Goal: Task Accomplishment & Management: Manage account settings

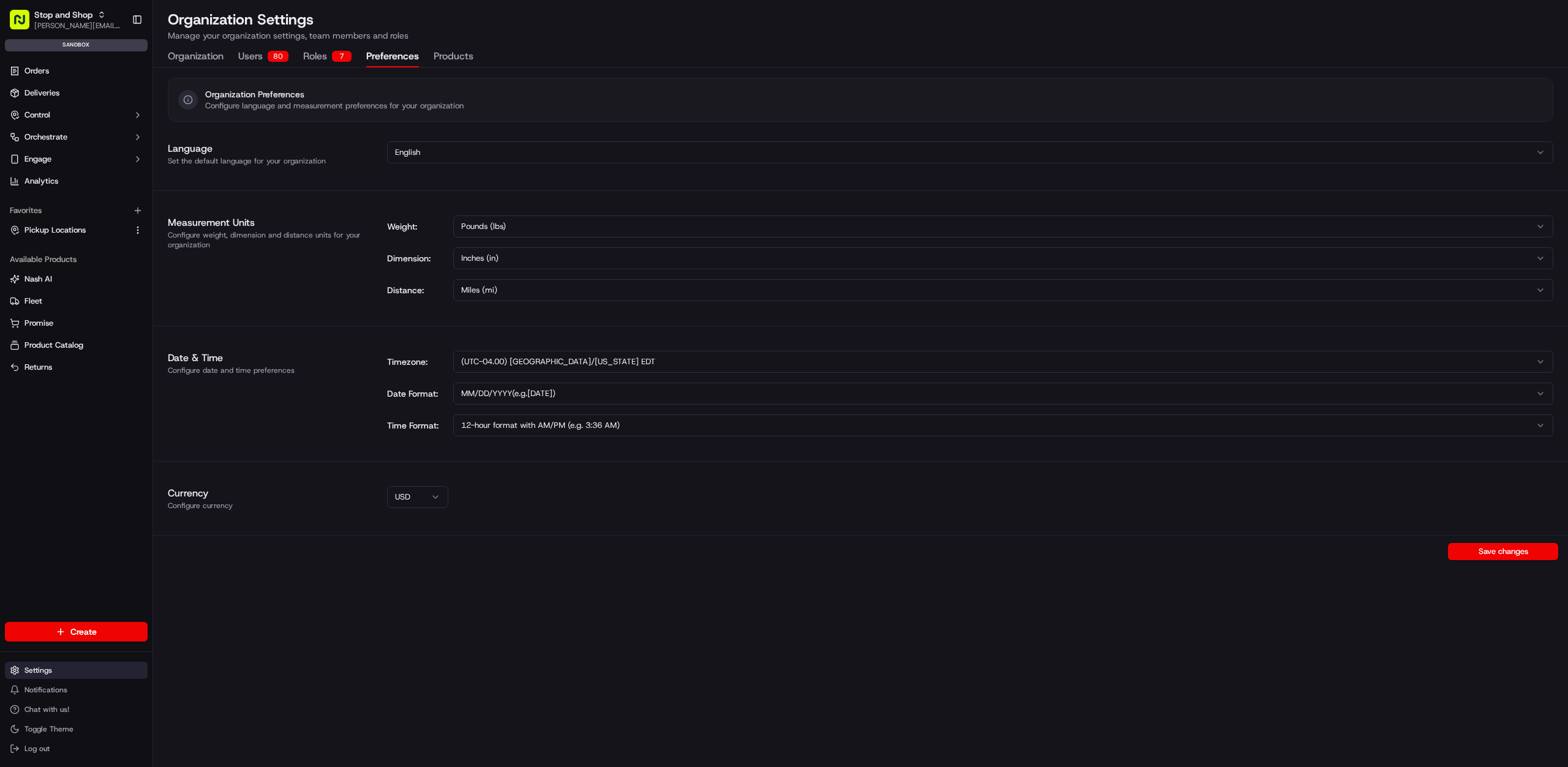
click at [70, 673] on html "Stop and Shop [PERSON_NAME][EMAIL_ADDRESS][DOMAIN_NAME] Toggle Sidebar sandbox …" at bounding box center [784, 384] width 1568 height 767
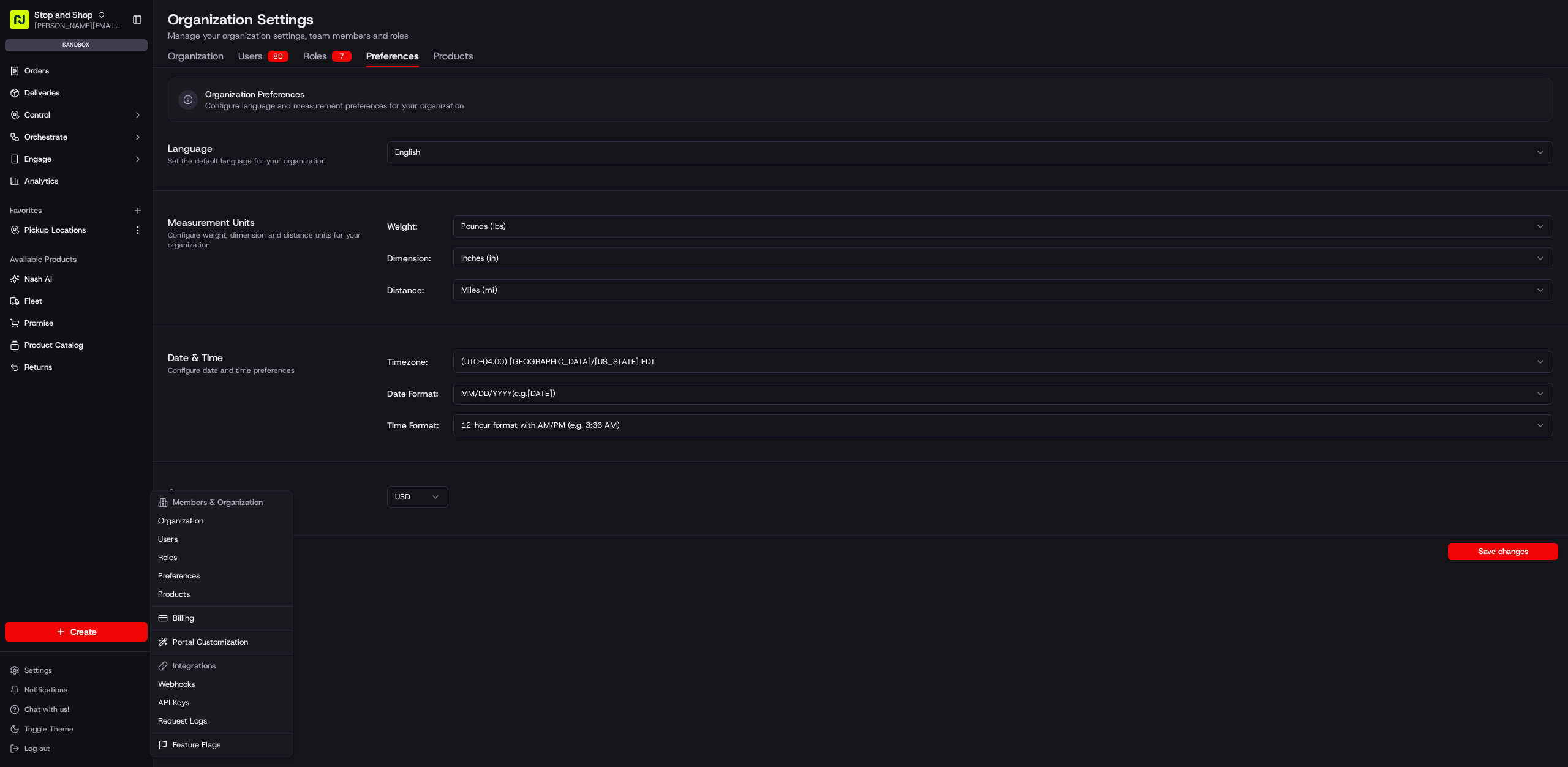
click at [211, 508] on div "Members & Organization" at bounding box center [221, 502] width 137 height 18
click at [210, 519] on link "Organization" at bounding box center [221, 521] width 137 height 18
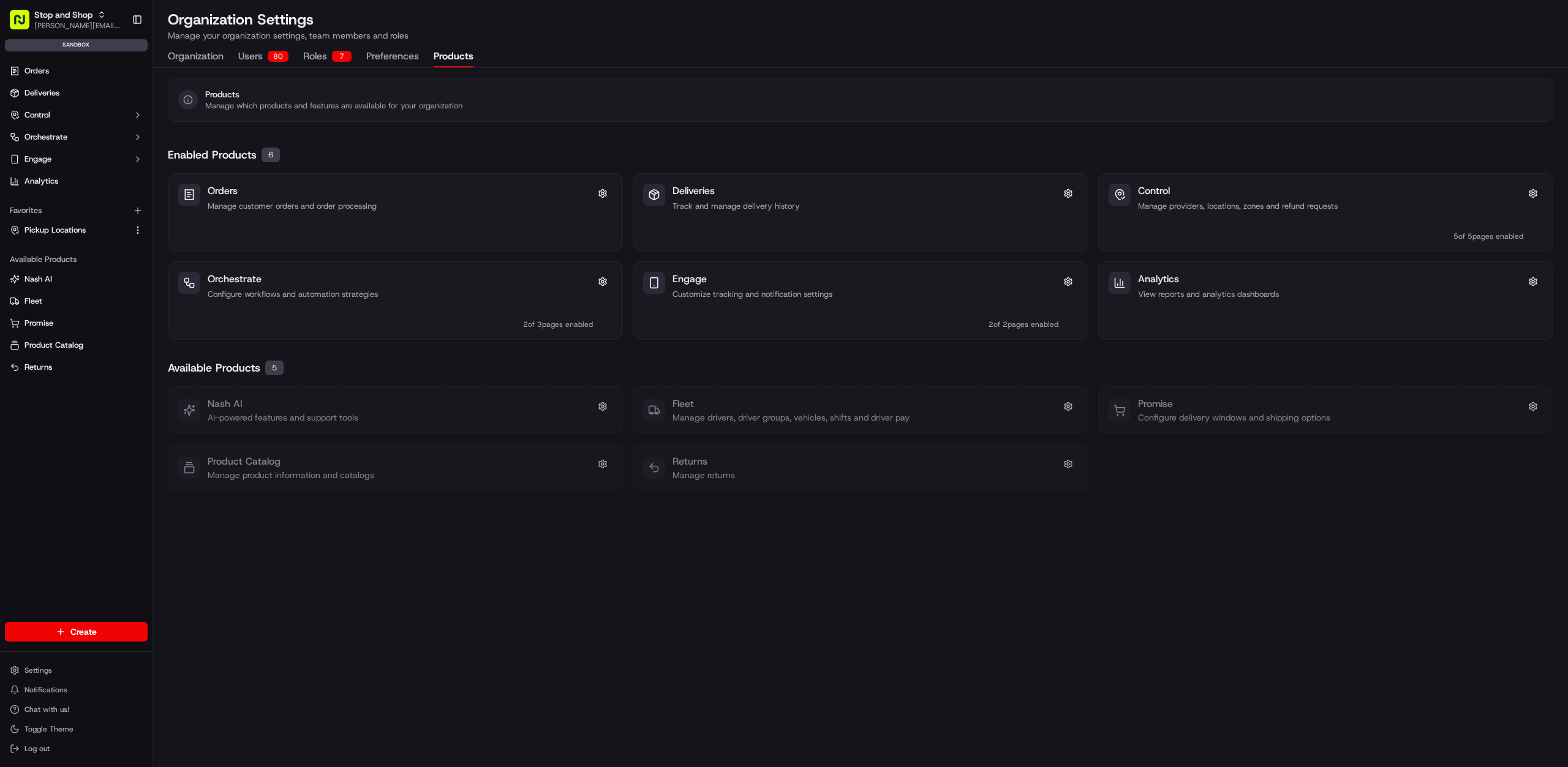
click at [456, 55] on button "Products" at bounding box center [453, 57] width 40 height 21
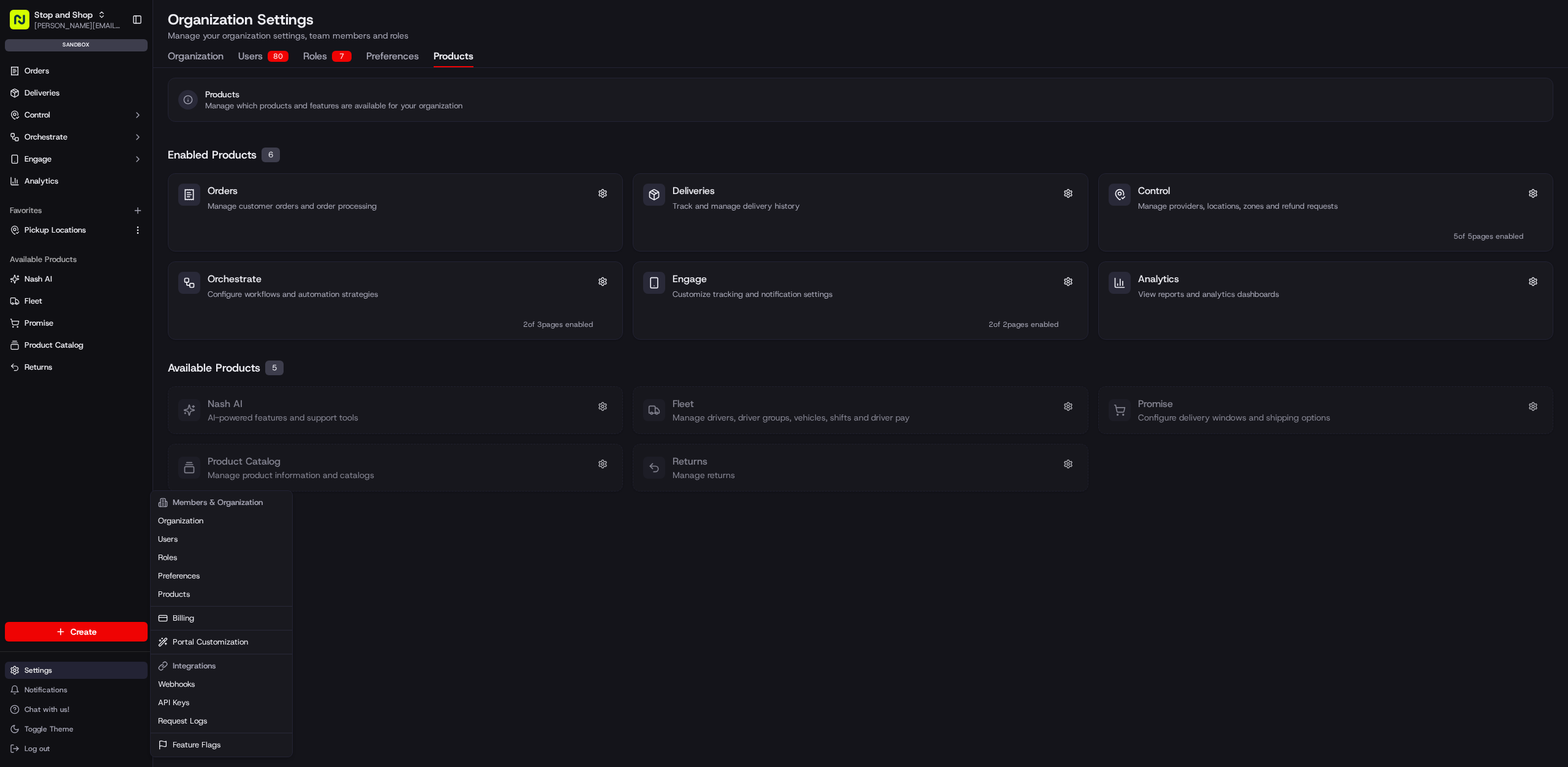
click at [63, 666] on html "Stop and Shop [PERSON_NAME][EMAIL_ADDRESS][DOMAIN_NAME] Toggle Sidebar sandbox …" at bounding box center [784, 384] width 1568 height 767
click at [208, 747] on link "Feature Flags" at bounding box center [221, 745] width 137 height 18
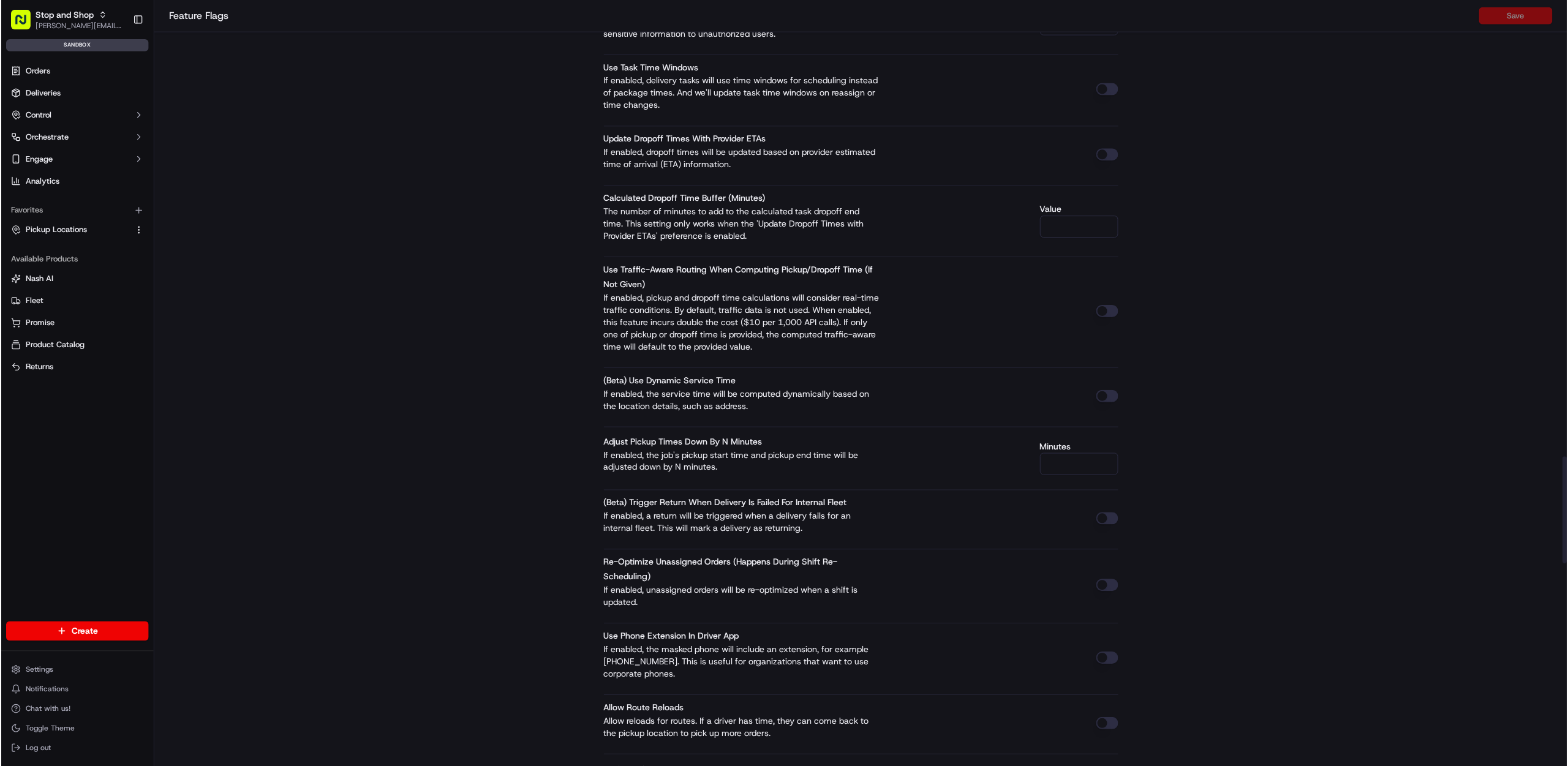
scroll to position [4721, 0]
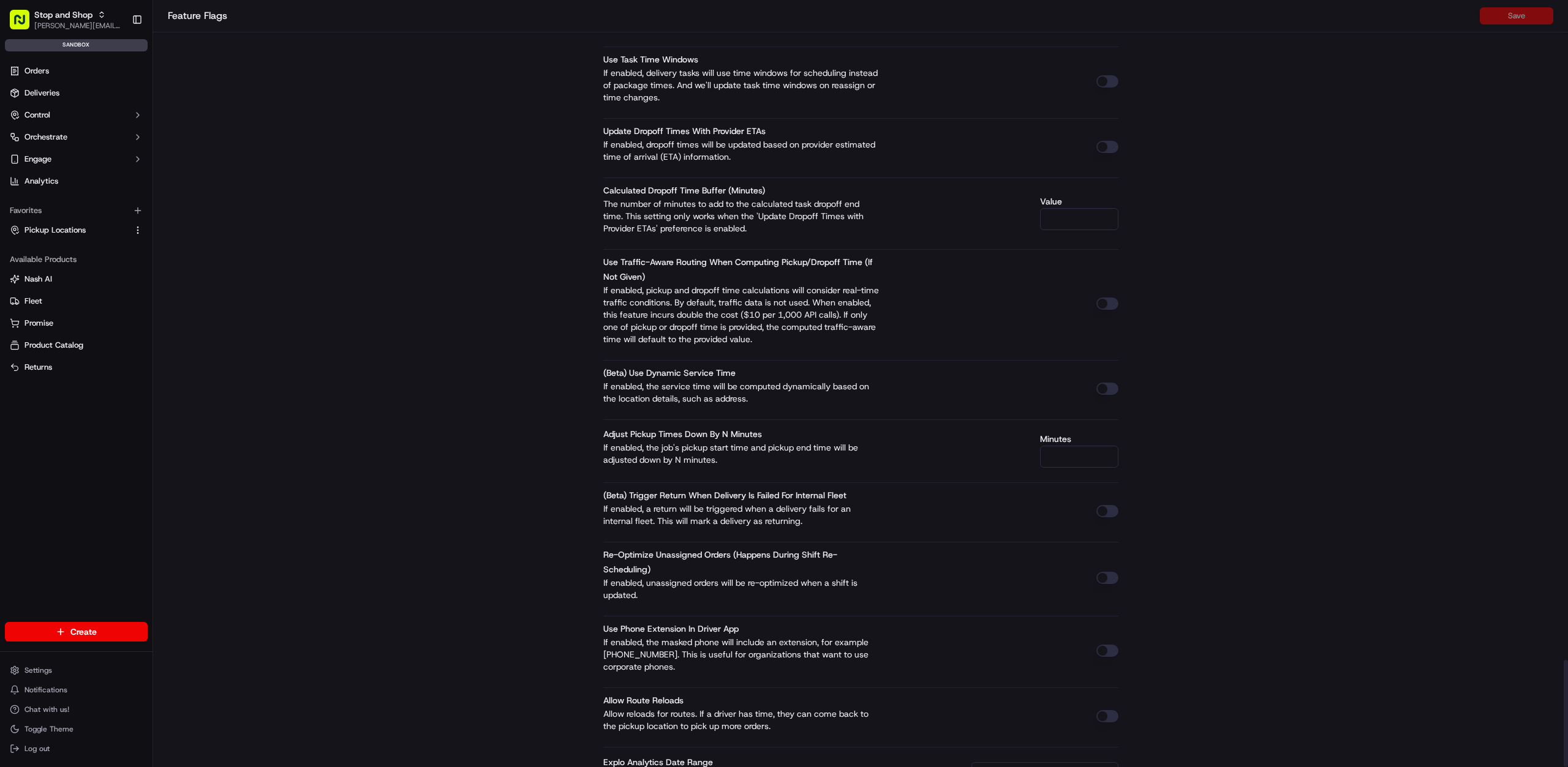
click at [733, 441] on p "If enabled, the job's pickup start time and pickup end time will be adjusted do…" at bounding box center [741, 454] width 276 height 24
click at [735, 429] on label "Adjust Pickup Times Down by N Minutes" at bounding box center [682, 434] width 158 height 11
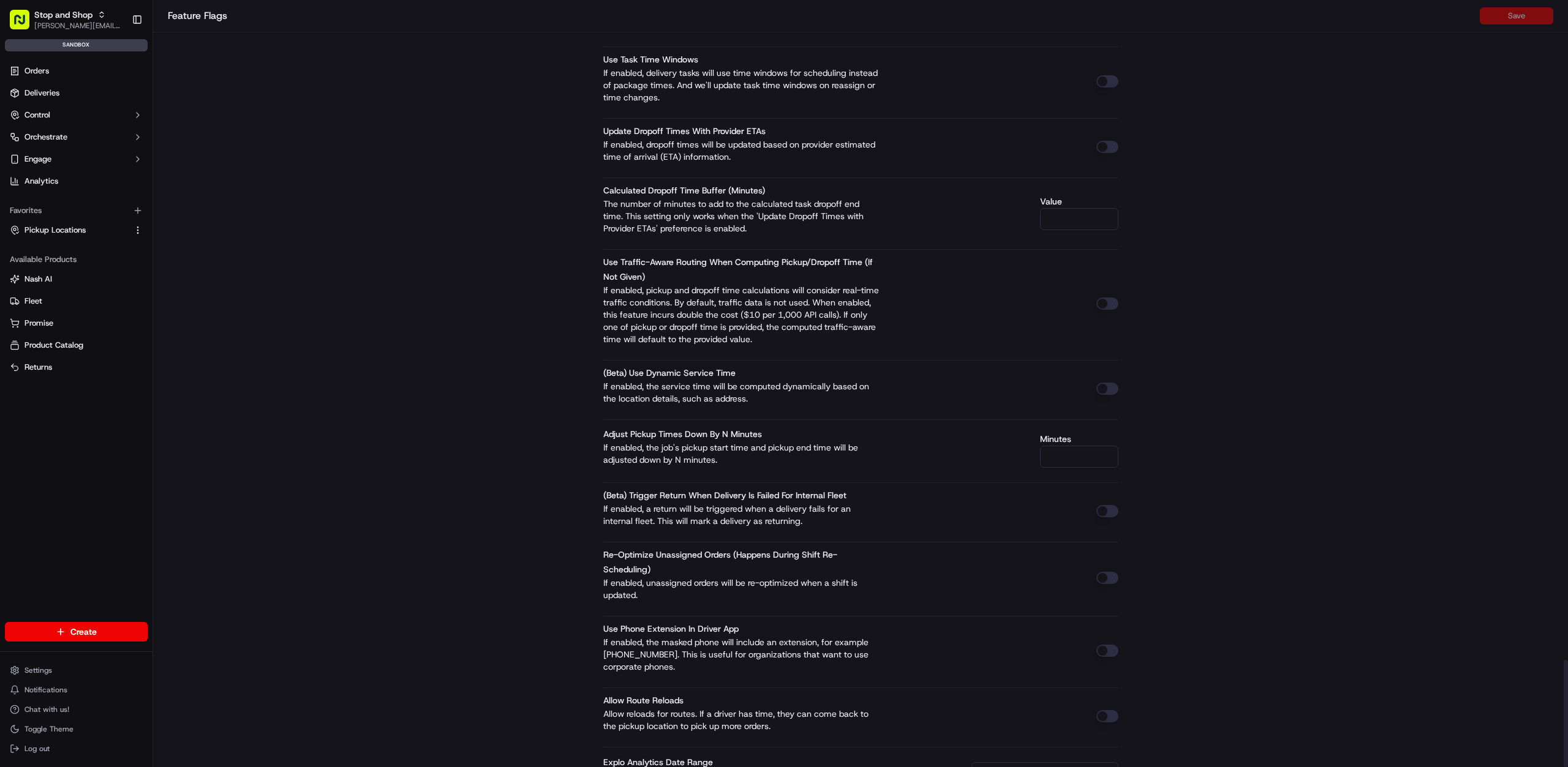
click at [735, 429] on label "Adjust Pickup Times Down by N Minutes" at bounding box center [682, 434] width 158 height 11
drag, startPoint x: 735, startPoint y: 397, endPoint x: 724, endPoint y: 398, distance: 11.0
click at [735, 429] on label "Adjust Pickup Times Down by N Minutes" at bounding box center [682, 434] width 158 height 11
drag, startPoint x: 574, startPoint y: 390, endPoint x: 800, endPoint y: 392, distance: 226.0
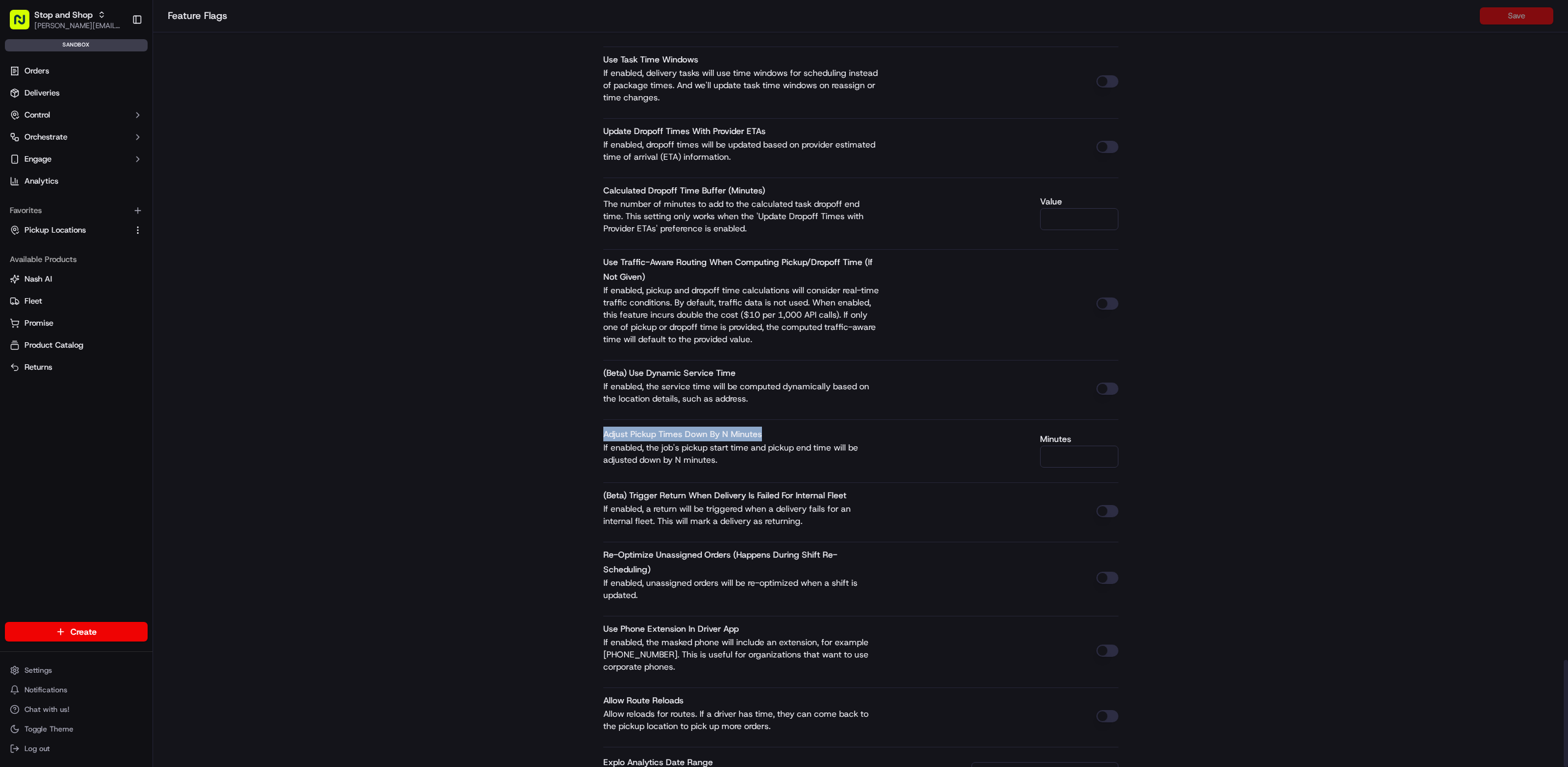
copy label "Adjust Pickup Times Down by N Minutes"
